Goal: Find specific page/section: Find specific page/section

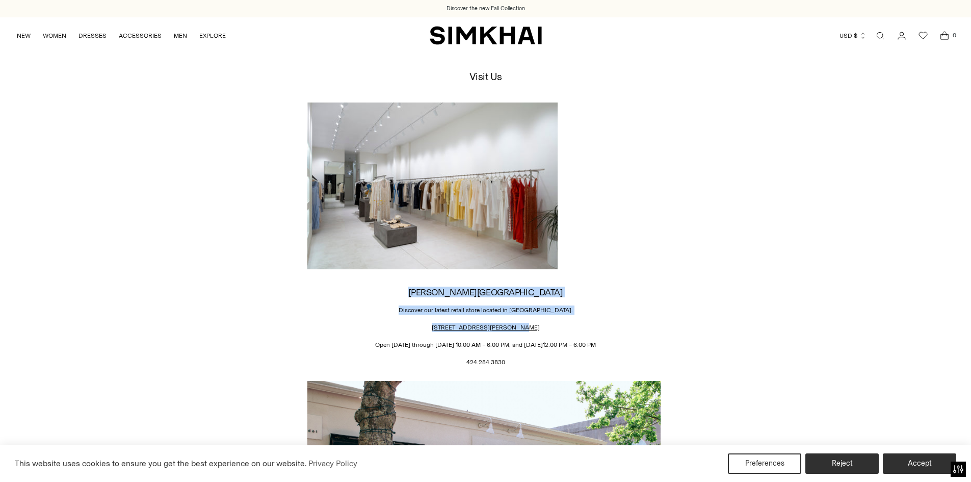
drag, startPoint x: 532, startPoint y: 325, endPoint x: 456, endPoint y: 282, distance: 87.2
click at [456, 282] on div "[PERSON_NAME][GEOGRAPHIC_DATA] Discover our latest retail store located in [GEO…" at bounding box center [485, 233] width 357 height 263
copy div "[PERSON_NAME][GEOGRAPHIC_DATA] Discover our latest retail store located in [GEO…"
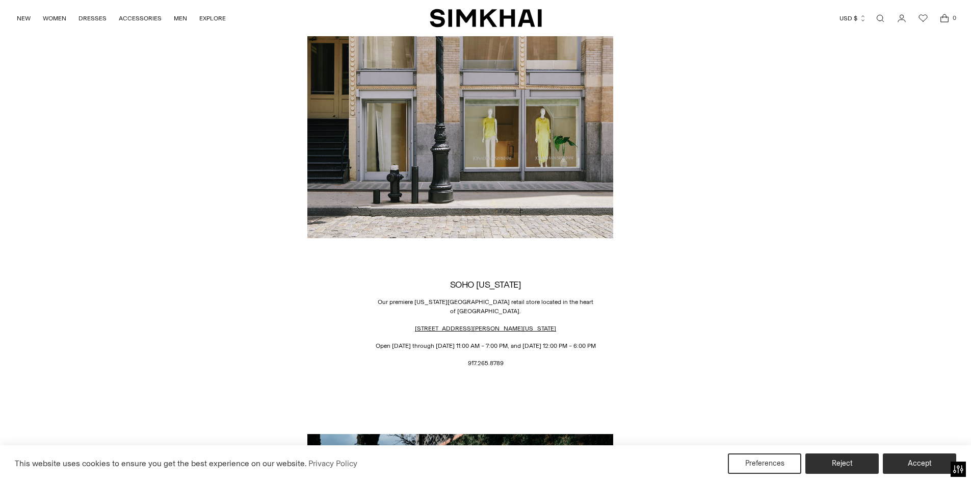
scroll to position [767, 0]
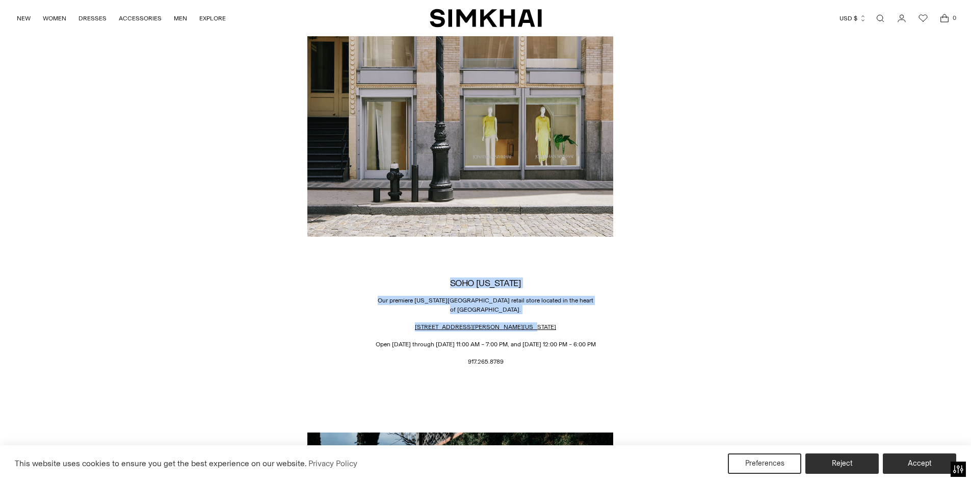
drag, startPoint x: 543, startPoint y: 317, endPoint x: 450, endPoint y: 278, distance: 100.2
click at [450, 278] on div "[GEOGRAPHIC_DATA] Discover our retail store located in the [GEOGRAPHIC_DATA] [S…" at bounding box center [485, 302] width 357 height 1377
copy div "[GEOGRAPHIC_DATA] [US_STATE] Our premiere [US_STATE][GEOGRAPHIC_DATA] retail st…"
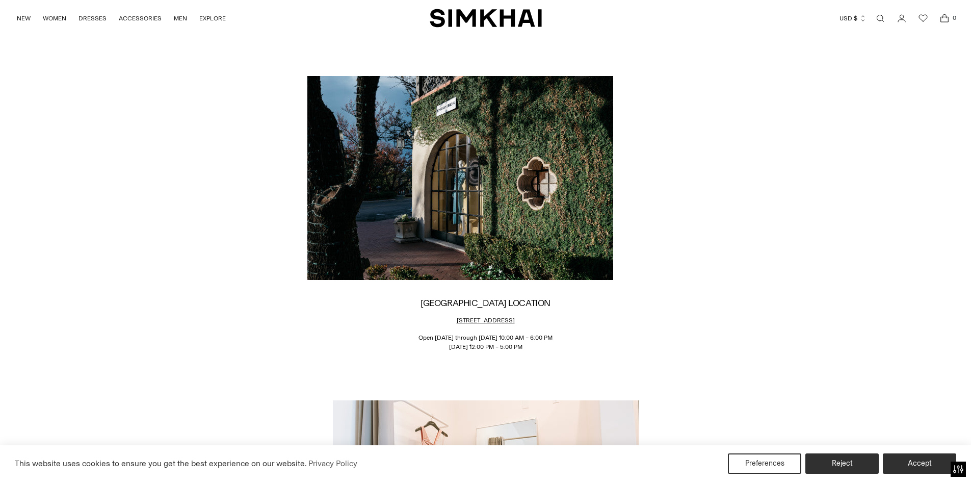
scroll to position [1124, 0]
drag, startPoint x: 549, startPoint y: 315, endPoint x: 443, endPoint y: 294, distance: 108.0
copy div "[GEOGRAPHIC_DATA] LOCATION [STREET_ADDRESS]"
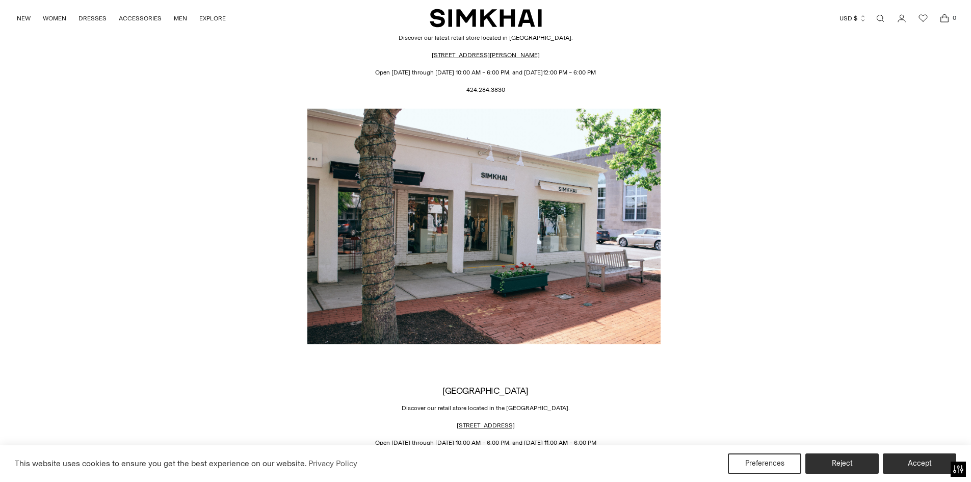
scroll to position [273, 0]
